Goal: Navigation & Orientation: Find specific page/section

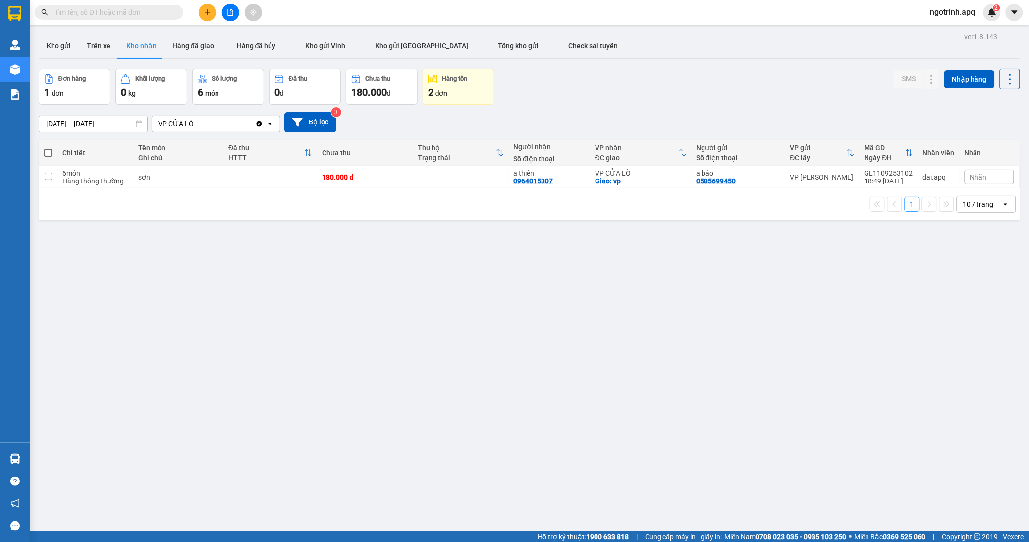
click at [118, 34] on button "Kho nhận" at bounding box center [141, 46] width 46 height 24
click at [337, 385] on div "ver 1.8.143 Kho gửi Trên xe Kho nhận Hàng đã giao Hàng đã hủy Kho gửi Vinh Kho …" at bounding box center [530, 301] width 990 height 542
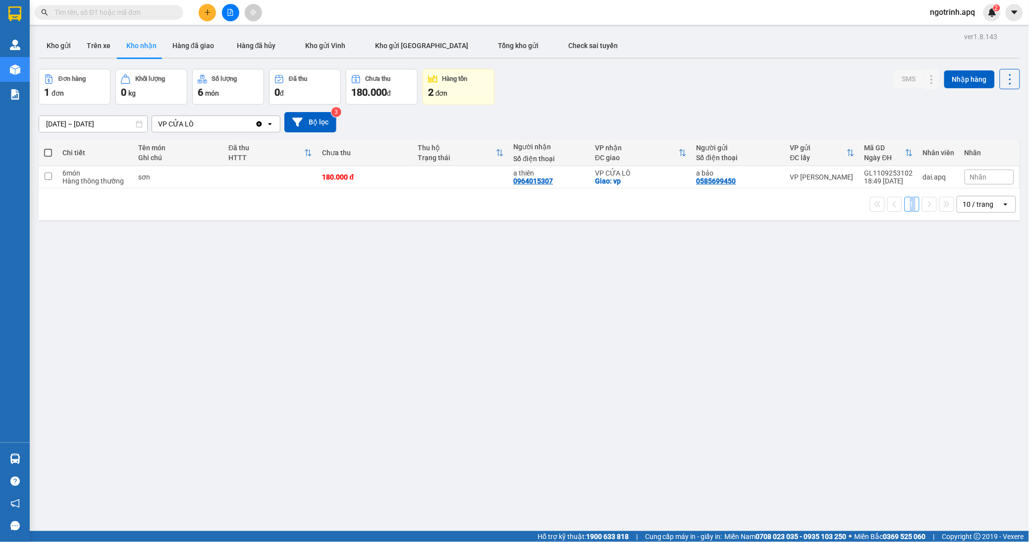
click at [337, 385] on div "ver 1.8.143 Kho gửi Trên xe Kho nhận Hàng đã giao Hàng đã hủy Kho gửi Vinh Kho …" at bounding box center [530, 301] width 990 height 542
click at [338, 385] on div "ver 1.8.143 Kho gửi Trên xe Kho nhận Hàng đã giao Hàng đã hủy Kho gửi Vinh Kho …" at bounding box center [530, 301] width 990 height 542
